Goal: Navigation & Orientation: Find specific page/section

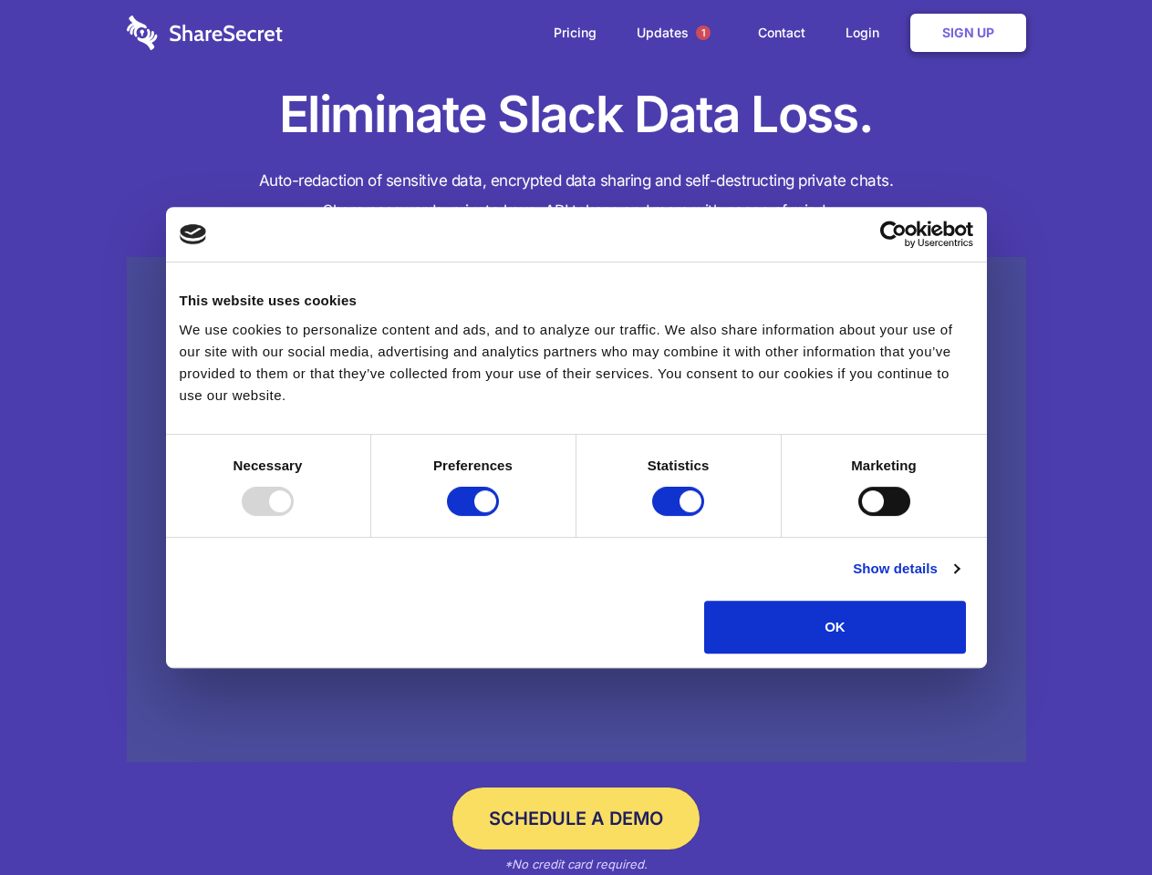
click at [294, 516] on div at bounding box center [268, 501] width 52 height 29
click at [499, 516] on input "Preferences" at bounding box center [473, 501] width 52 height 29
checkbox input "false"
click at [680, 516] on input "Statistics" at bounding box center [678, 501] width 52 height 29
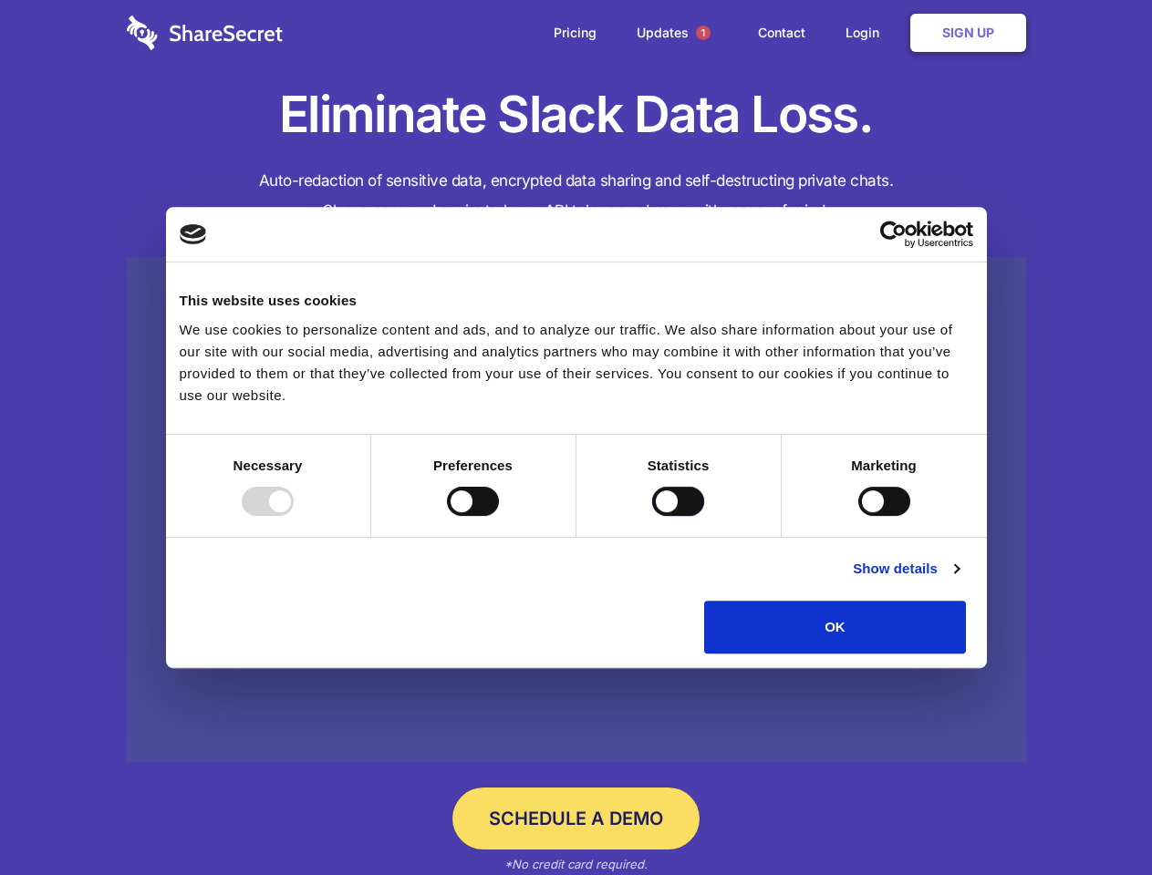
checkbox input "false"
click at [858, 516] on input "Marketing" at bounding box center [884, 501] width 52 height 29
checkbox input "true"
click at [958, 580] on link "Show details" at bounding box center [906, 569] width 106 height 22
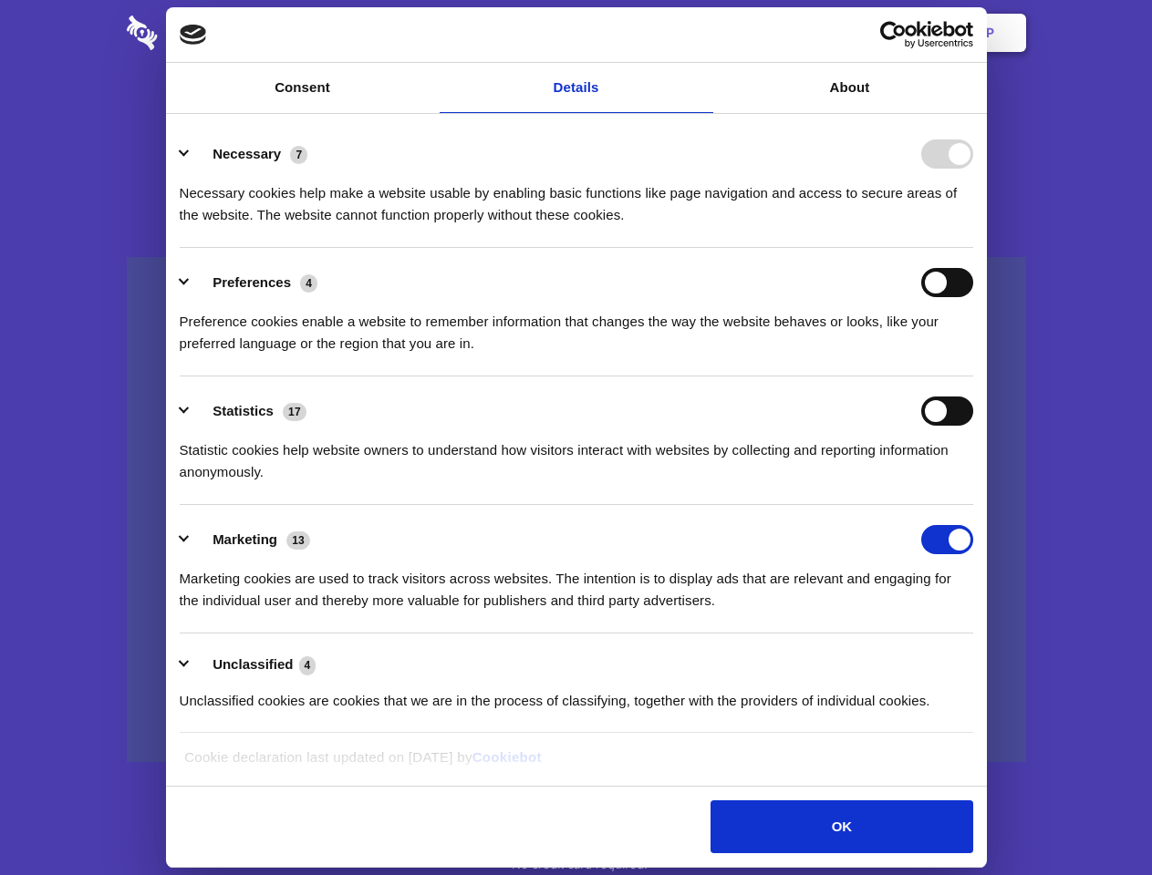
click at [973, 248] on li "Necessary 7 Necessary cookies help make a website usable by enabling basic func…" at bounding box center [576, 183] width 793 height 129
click at [702, 33] on span "1" at bounding box center [703, 33] width 15 height 15
